Goal: Task Accomplishment & Management: Manage account settings

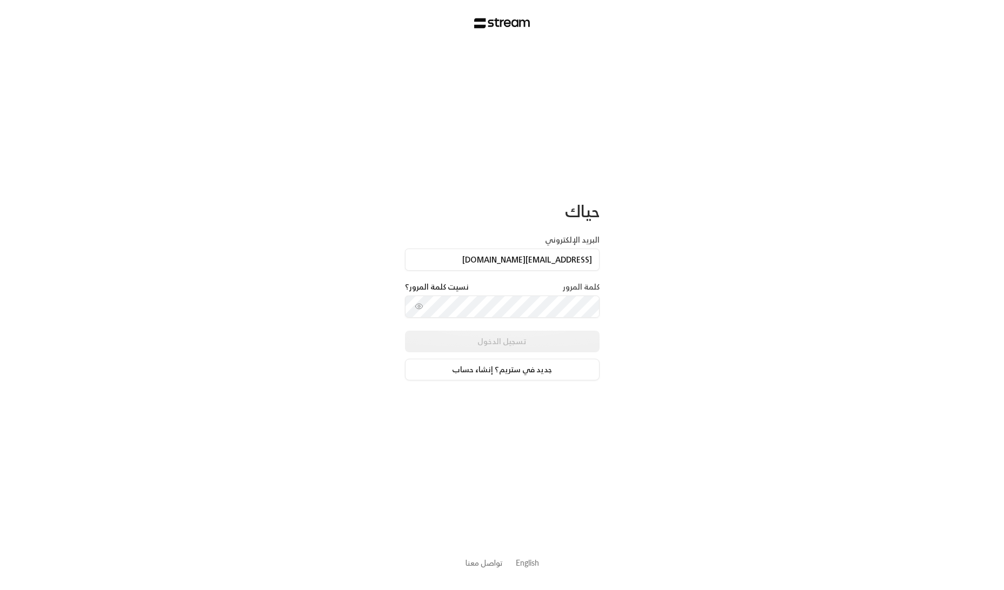
click at [86, 63] on div "حياك البريد الإلكتروني [EMAIL_ADDRESS][DOMAIN_NAME] كلمة المرور نسيت كلمة المرو…" at bounding box center [502, 295] width 1004 height 590
type input "[EMAIL_ADDRESS][DOMAIN_NAME]"
click at [490, 348] on button "تسجيل الدخول" at bounding box center [502, 342] width 195 height 22
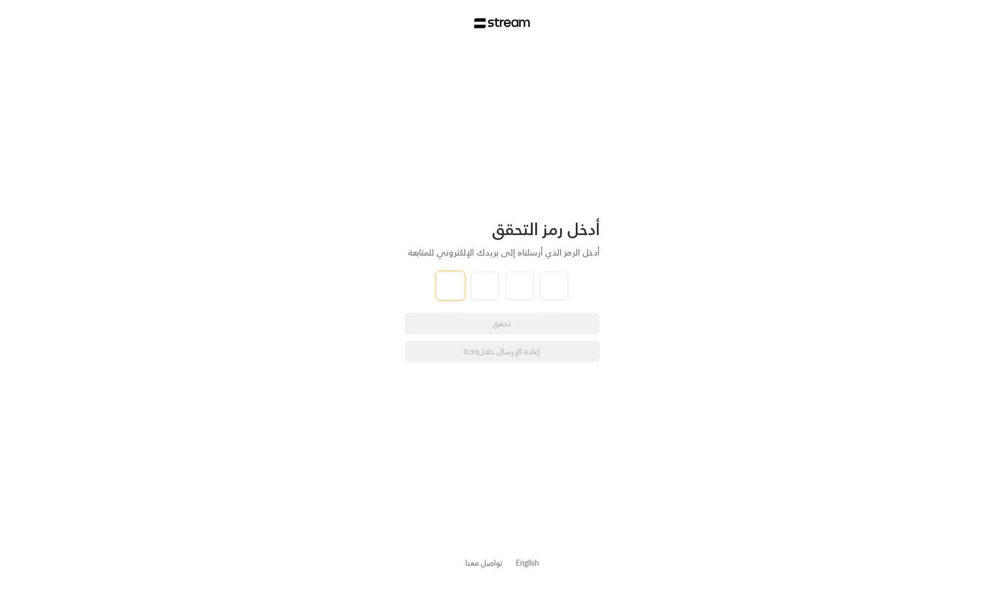
type input "0"
type input "9"
type input "8"
type input "3"
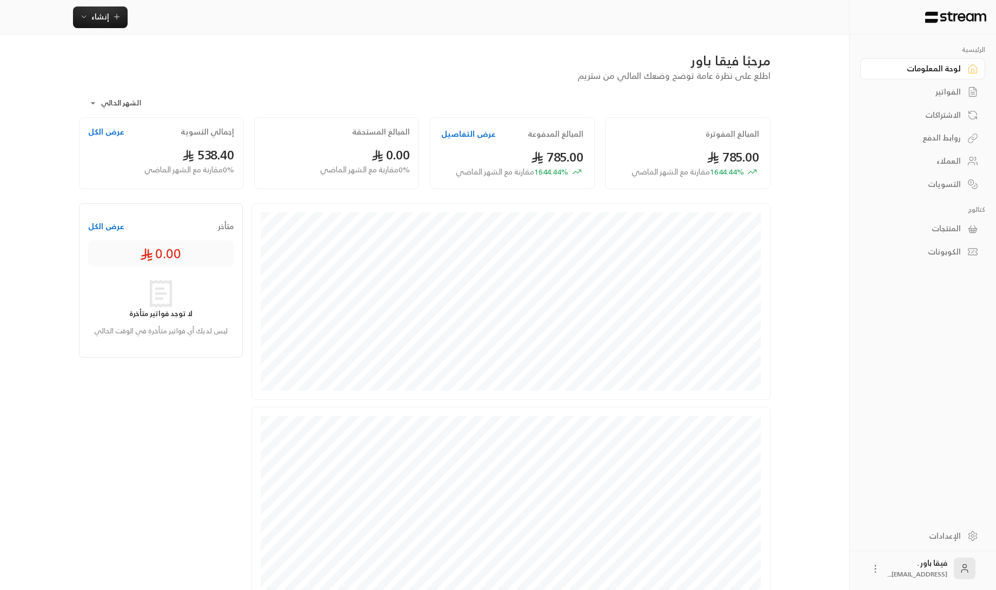
click at [963, 160] on link "العملاء" at bounding box center [922, 161] width 125 height 21
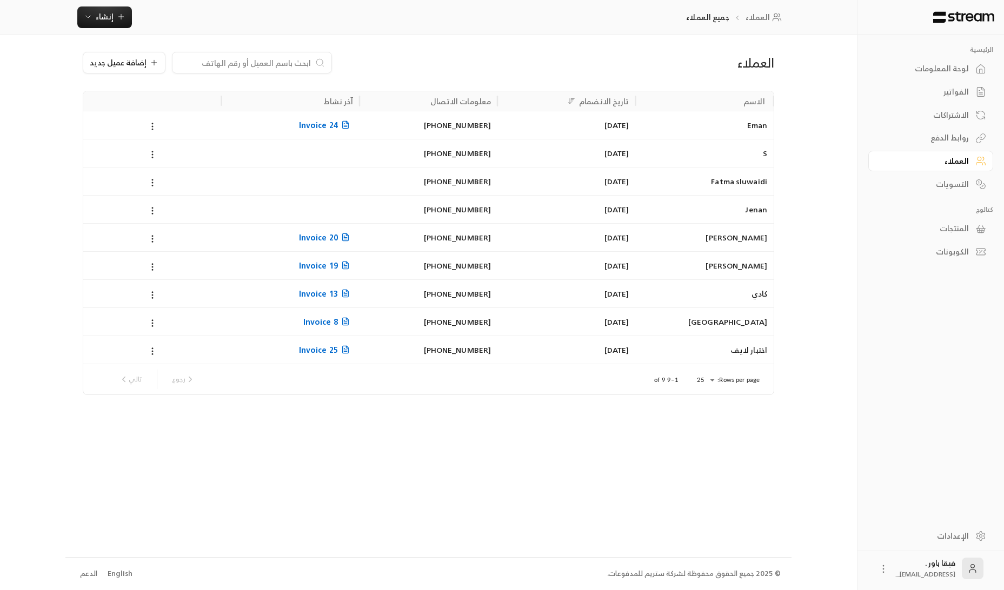
click at [959, 118] on div "الاشتراكات" at bounding box center [924, 115] width 87 height 11
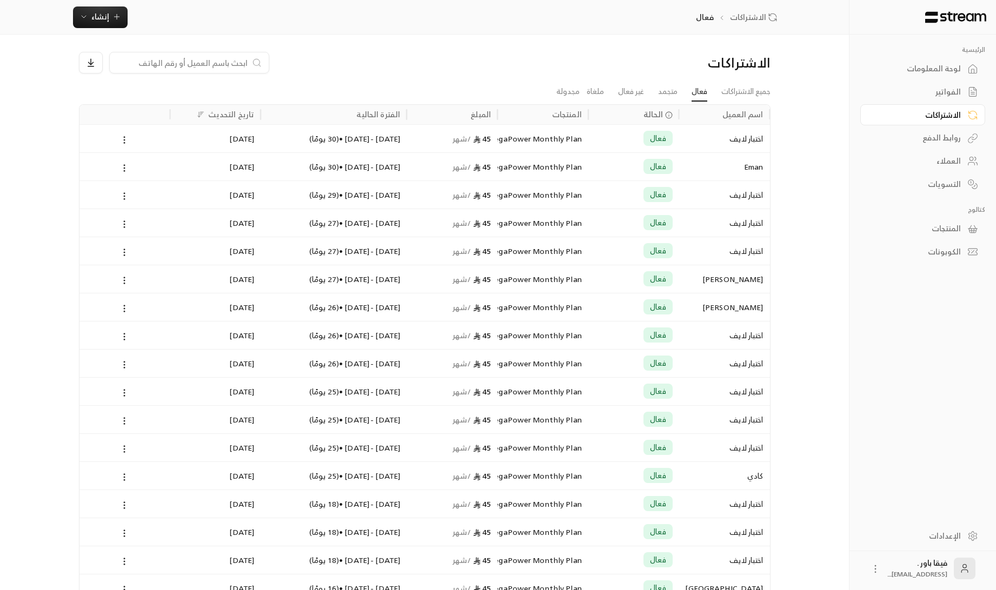
click at [965, 154] on link "العملاء" at bounding box center [922, 161] width 125 height 21
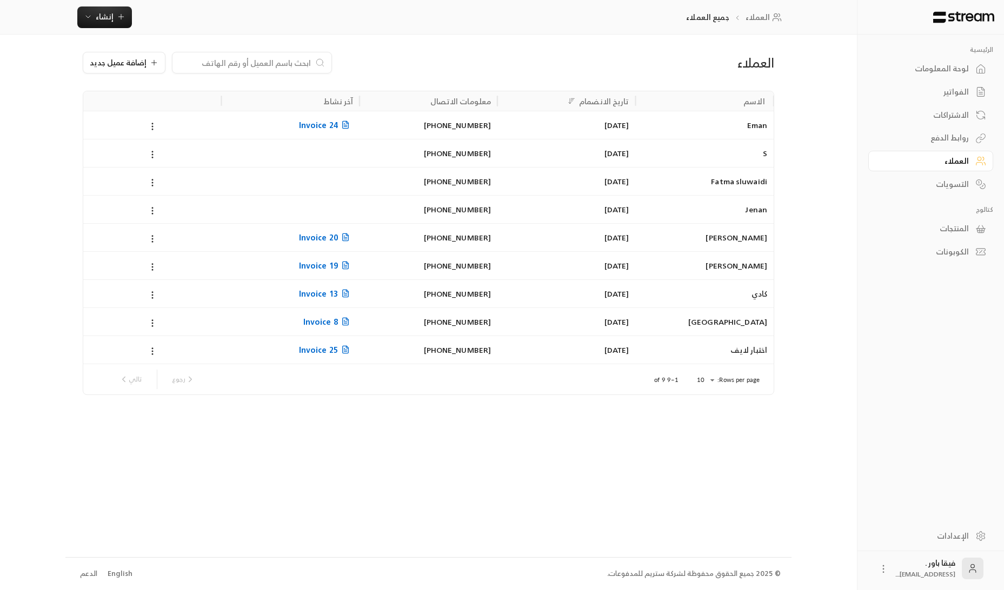
click at [711, 125] on div "Eman" at bounding box center [704, 125] width 125 height 28
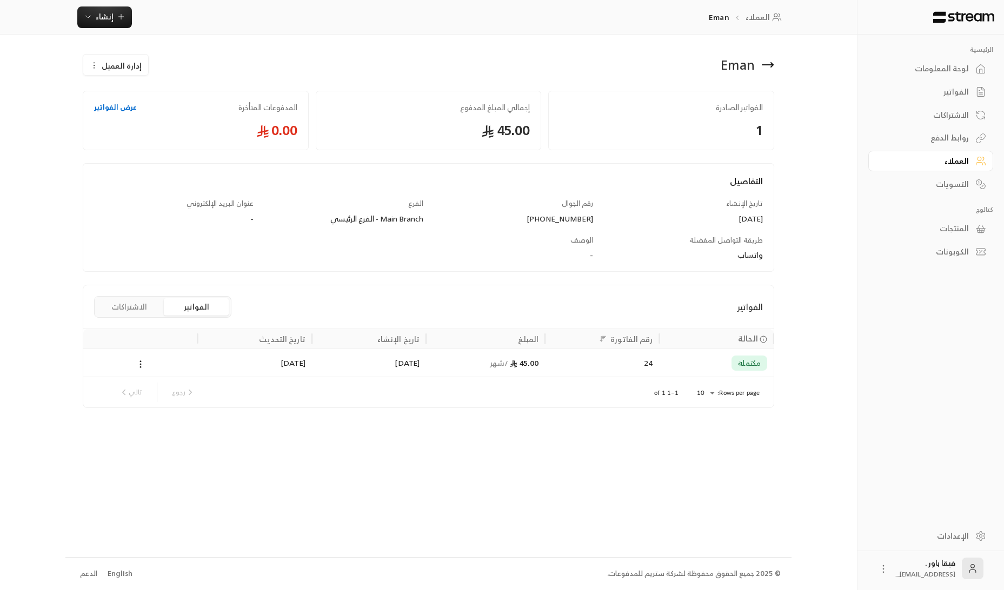
click at [960, 226] on div "المنتجات" at bounding box center [924, 228] width 87 height 11
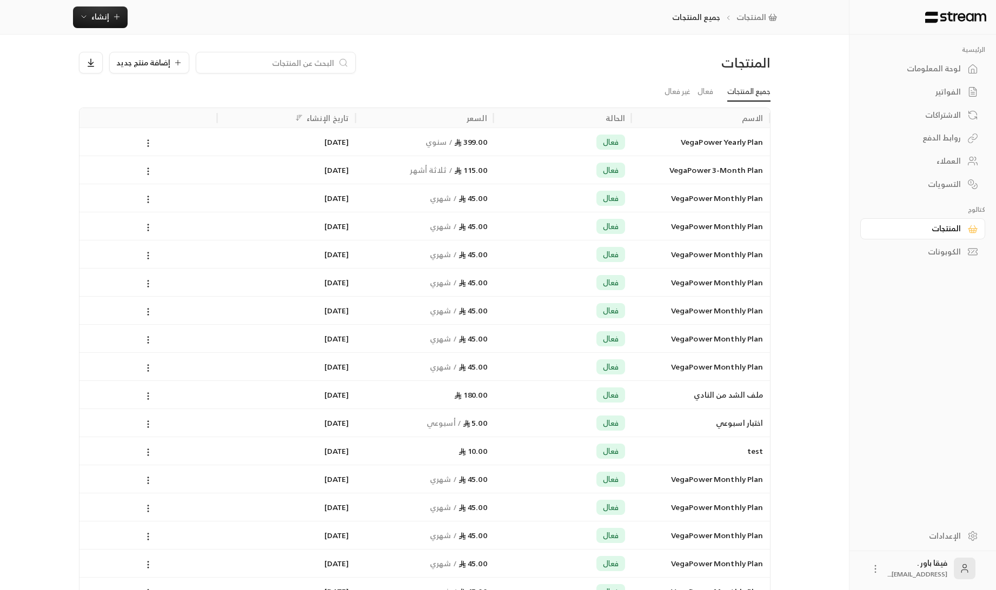
click at [945, 186] on div "التسويات" at bounding box center [916, 184] width 87 height 11
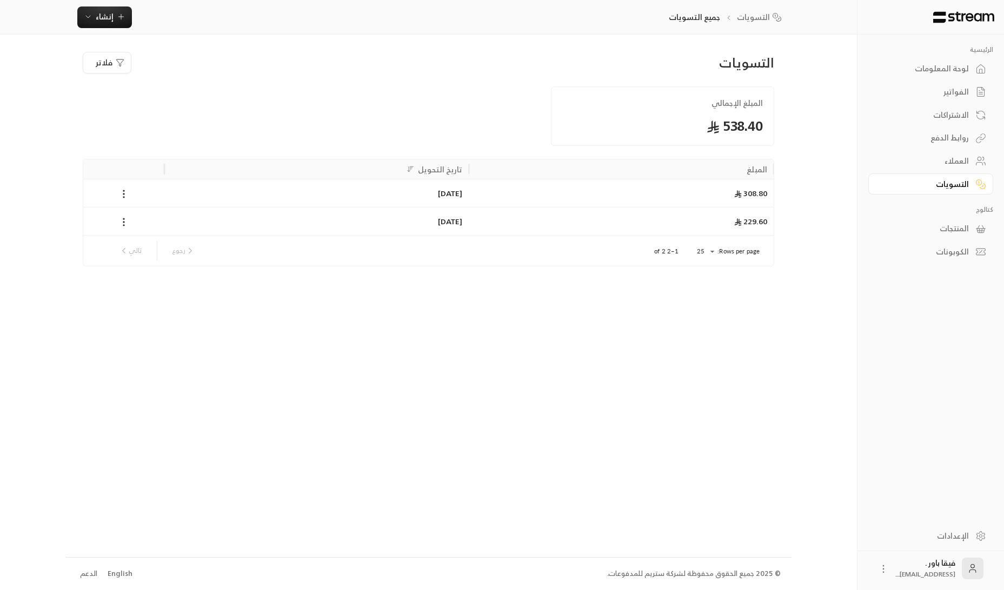
click at [757, 192] on div "308.80" at bounding box center [621, 193] width 305 height 28
click at [685, 190] on div "308.80" at bounding box center [621, 193] width 305 height 28
click at [951, 69] on div "لوحة المعلومات" at bounding box center [924, 68] width 87 height 11
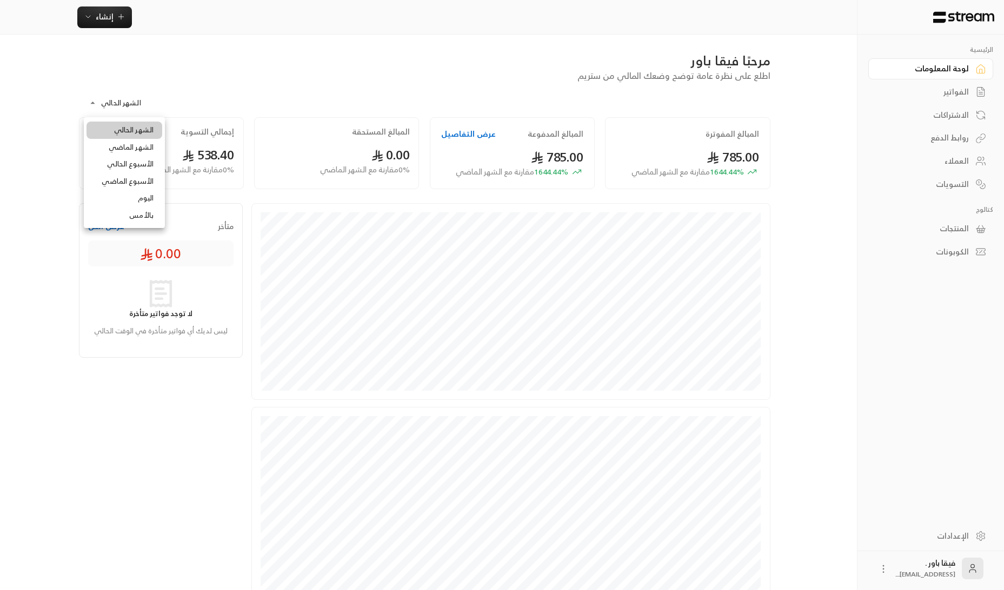
click at [97, 104] on body "**********" at bounding box center [502, 295] width 1004 height 590
click at [162, 99] on div at bounding box center [502, 295] width 1004 height 590
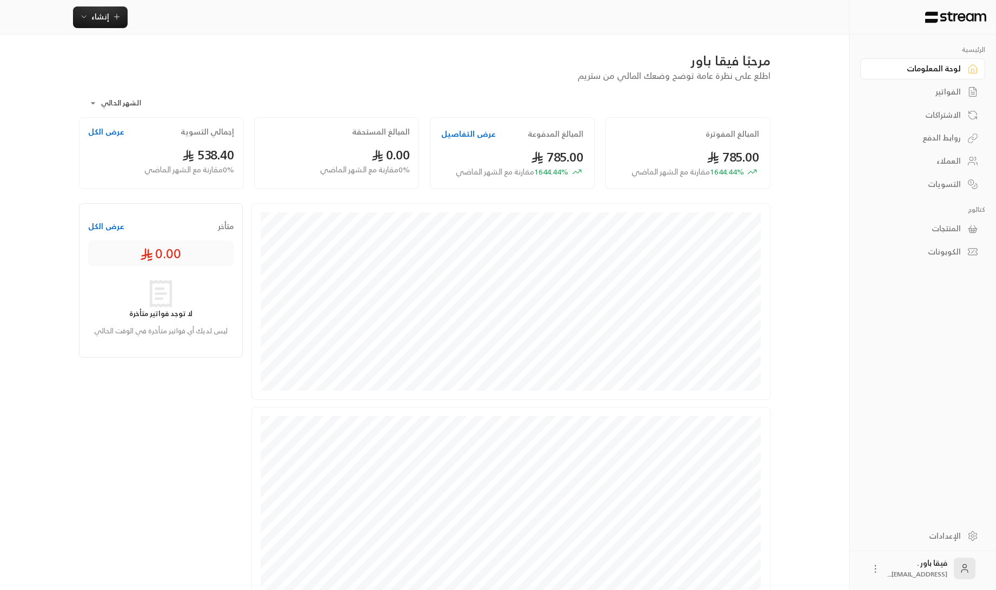
click at [119, 127] on button "عرض الكل" at bounding box center [106, 131] width 36 height 11
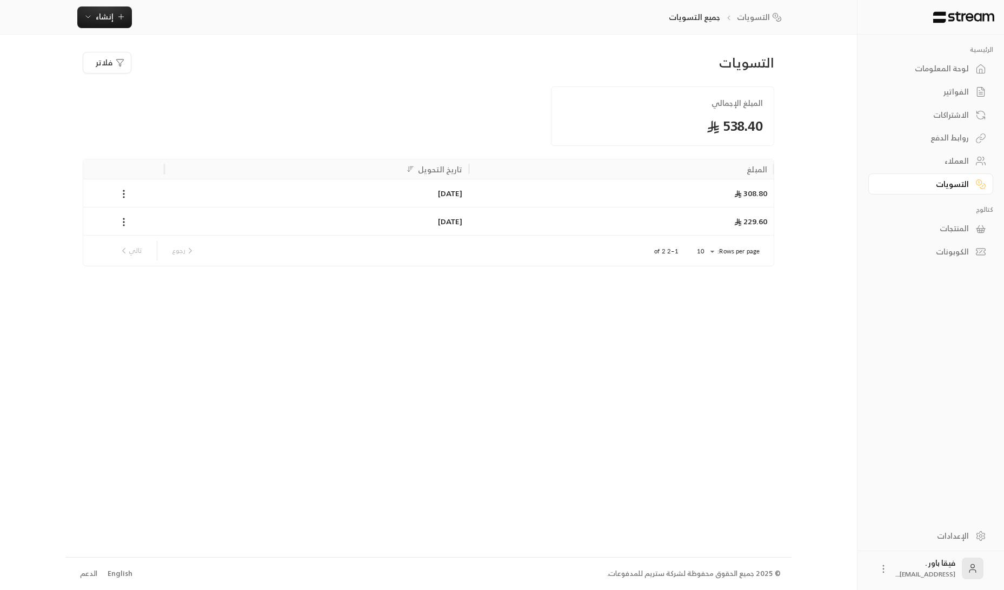
click at [537, 186] on div "308.80" at bounding box center [621, 193] width 305 height 28
click at [125, 193] on icon at bounding box center [123, 194] width 11 height 11
click at [159, 221] on li "تحميل التقرير" at bounding box center [149, 222] width 55 height 19
click at [143, 239] on li "تحميل الفاتورة" at bounding box center [149, 241] width 55 height 19
click at [928, 68] on div at bounding box center [502, 295] width 1004 height 590
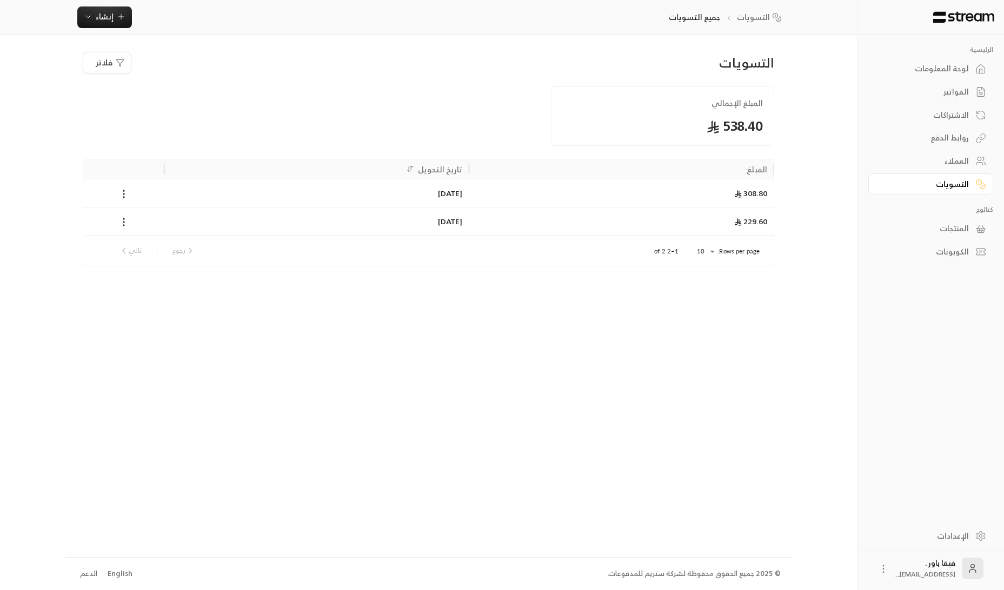
click at [931, 70] on div "لوحة المعلومات" at bounding box center [924, 68] width 87 height 11
